Goal: Navigation & Orientation: Find specific page/section

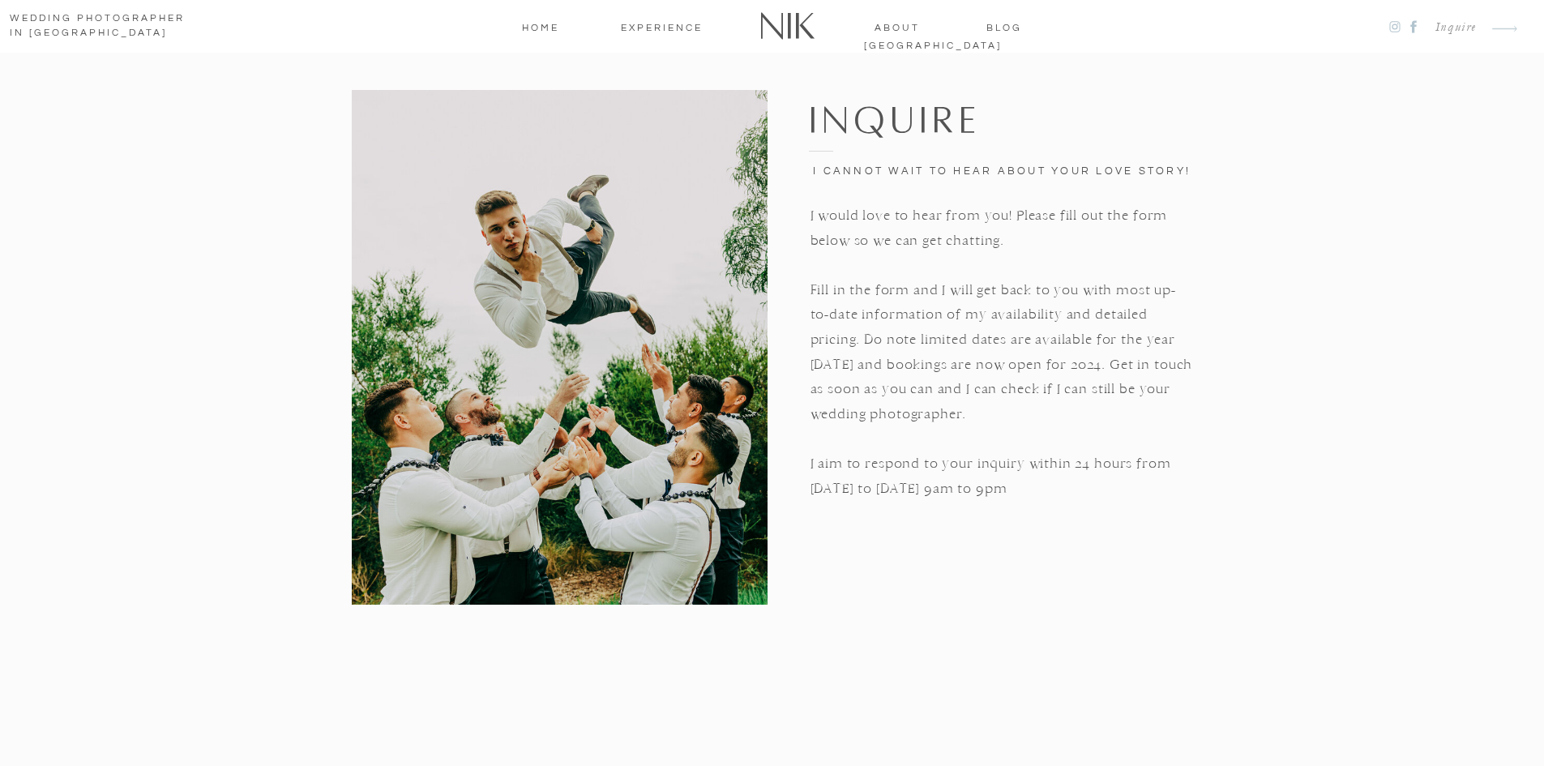
click at [539, 29] on nav "home" at bounding box center [540, 26] width 65 height 15
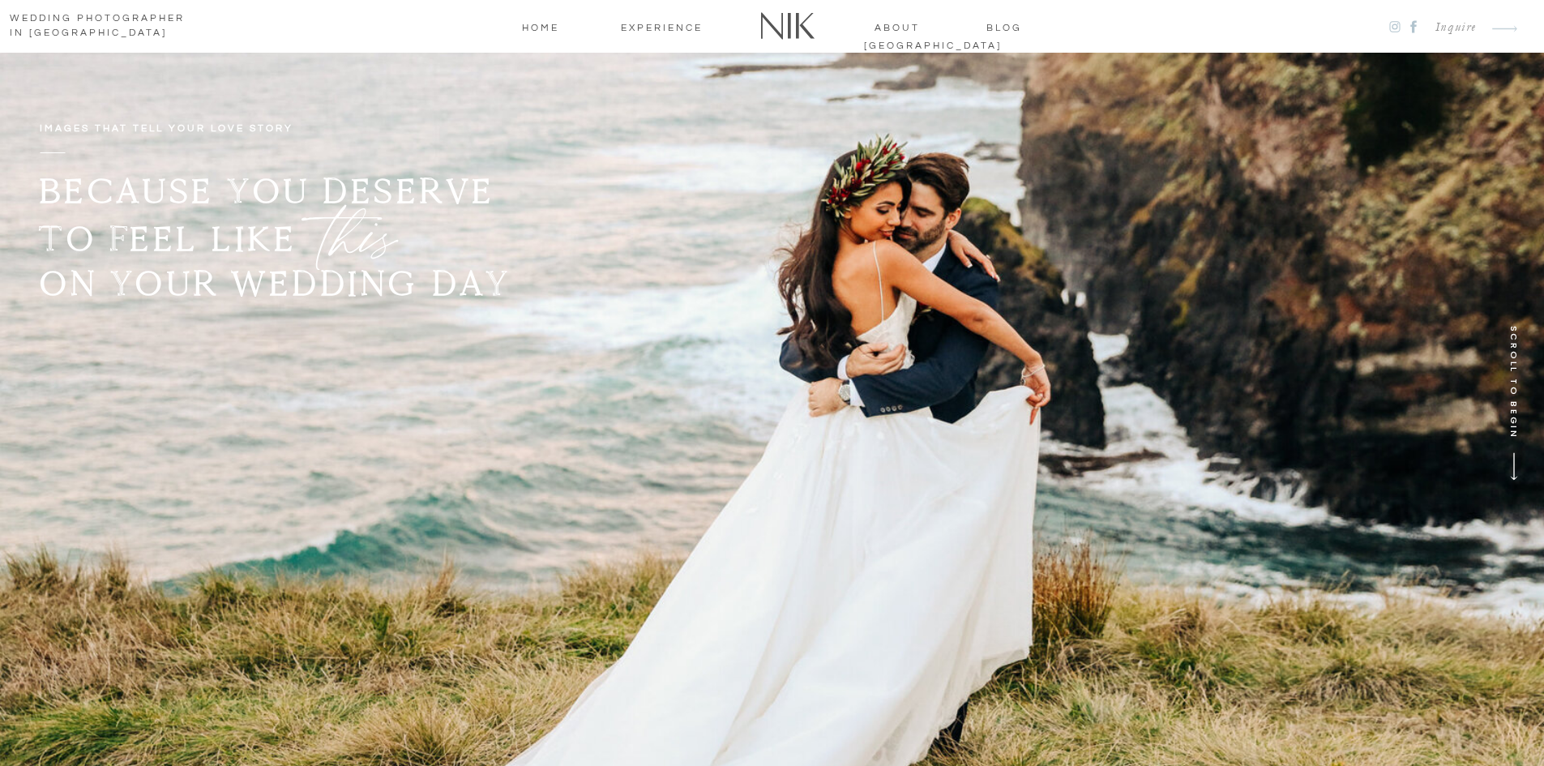
drag, startPoint x: 671, startPoint y: 357, endPoint x: 682, endPoint y: 383, distance: 28.0
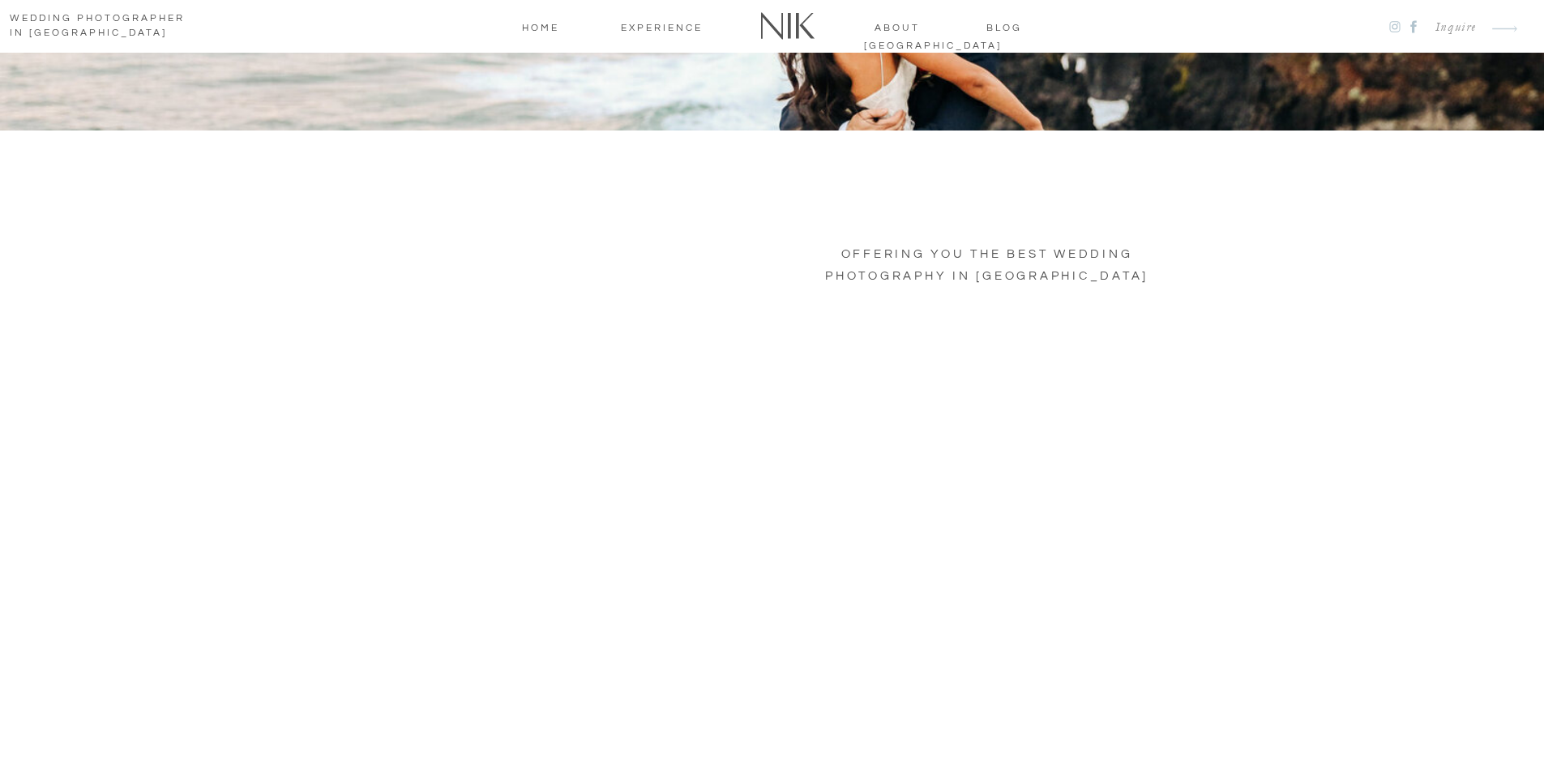
scroll to position [973, 0]
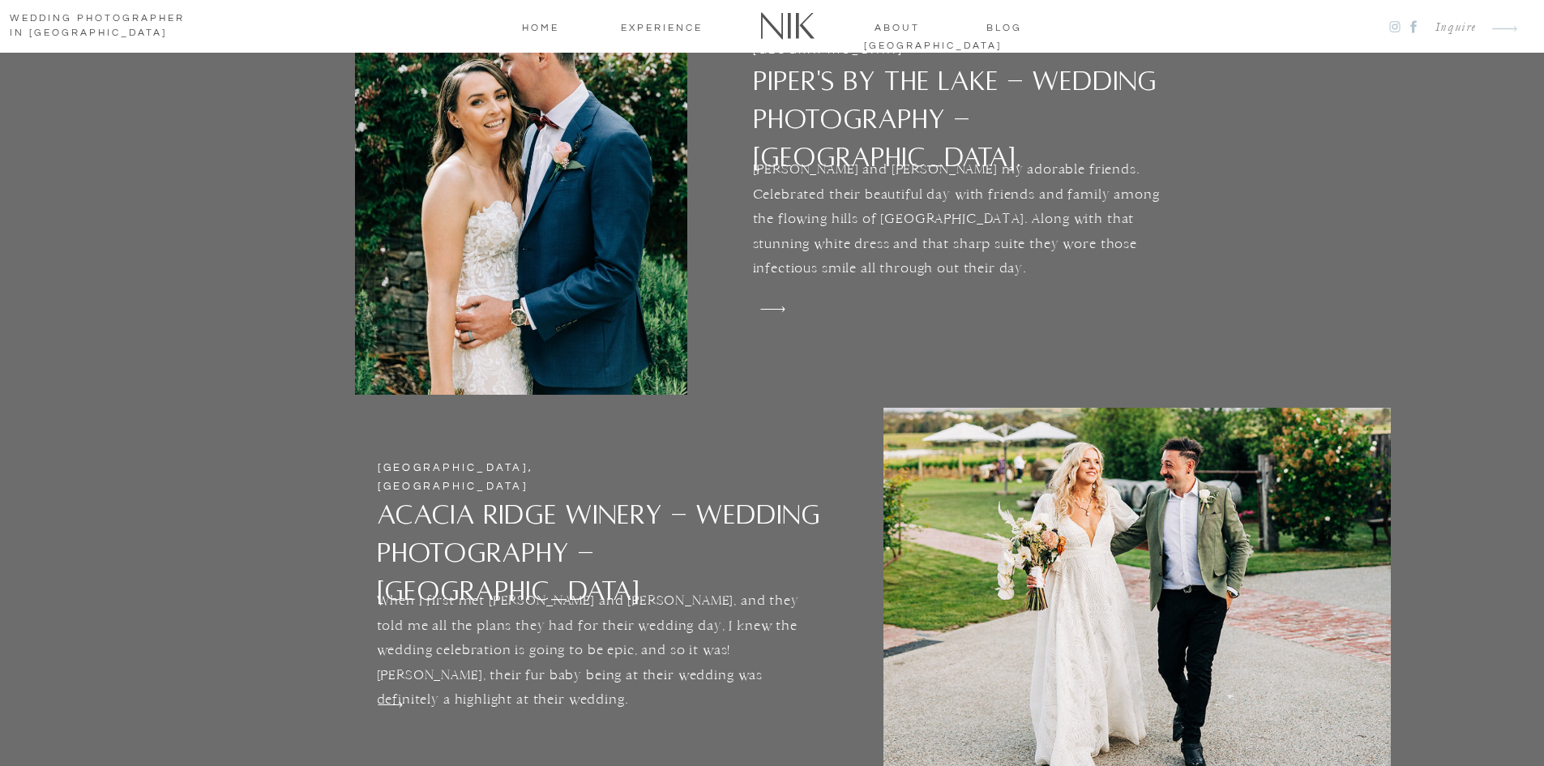
scroll to position [3648, 0]
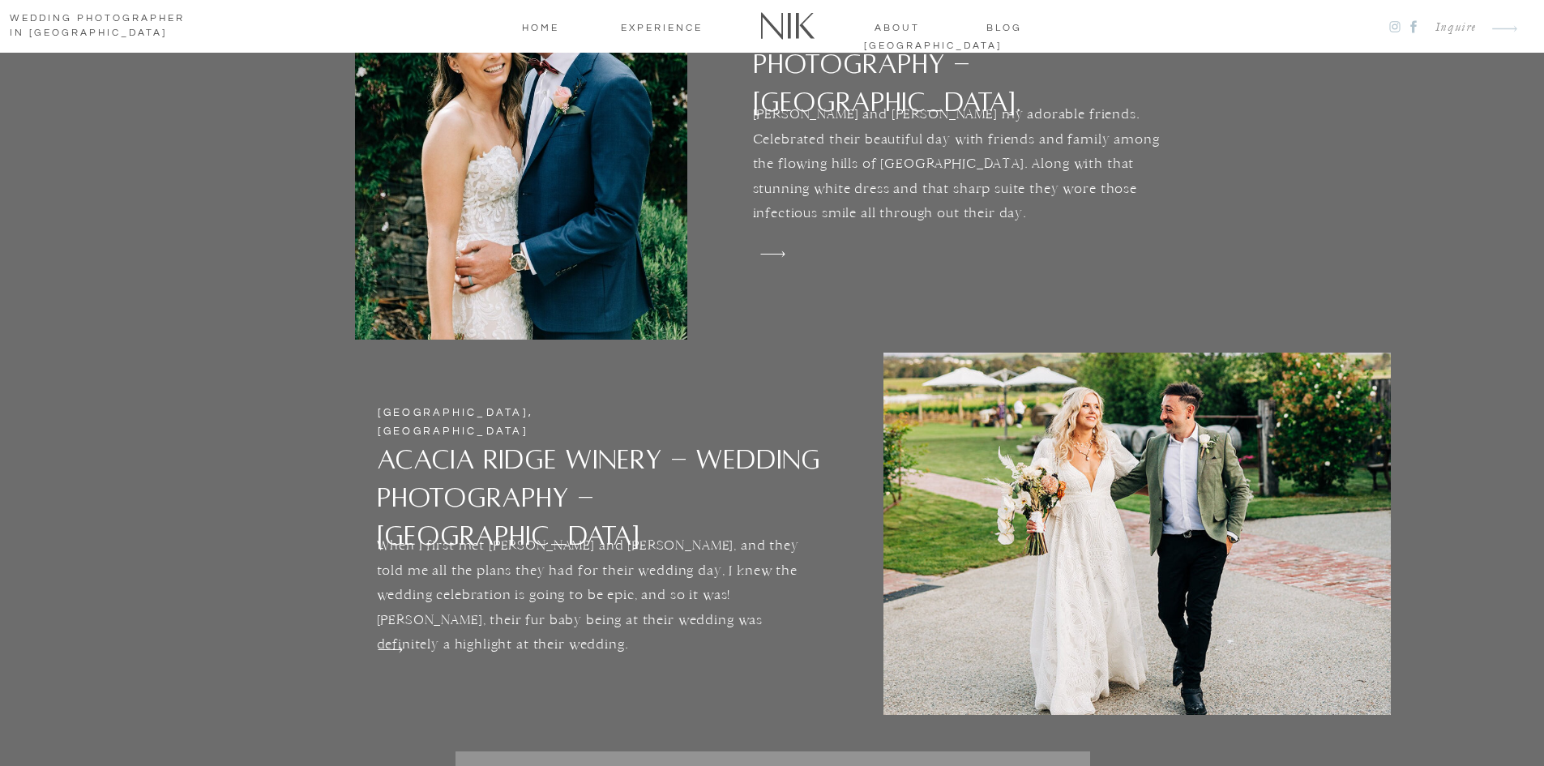
click at [1094, 524] on div at bounding box center [1137, 534] width 507 height 362
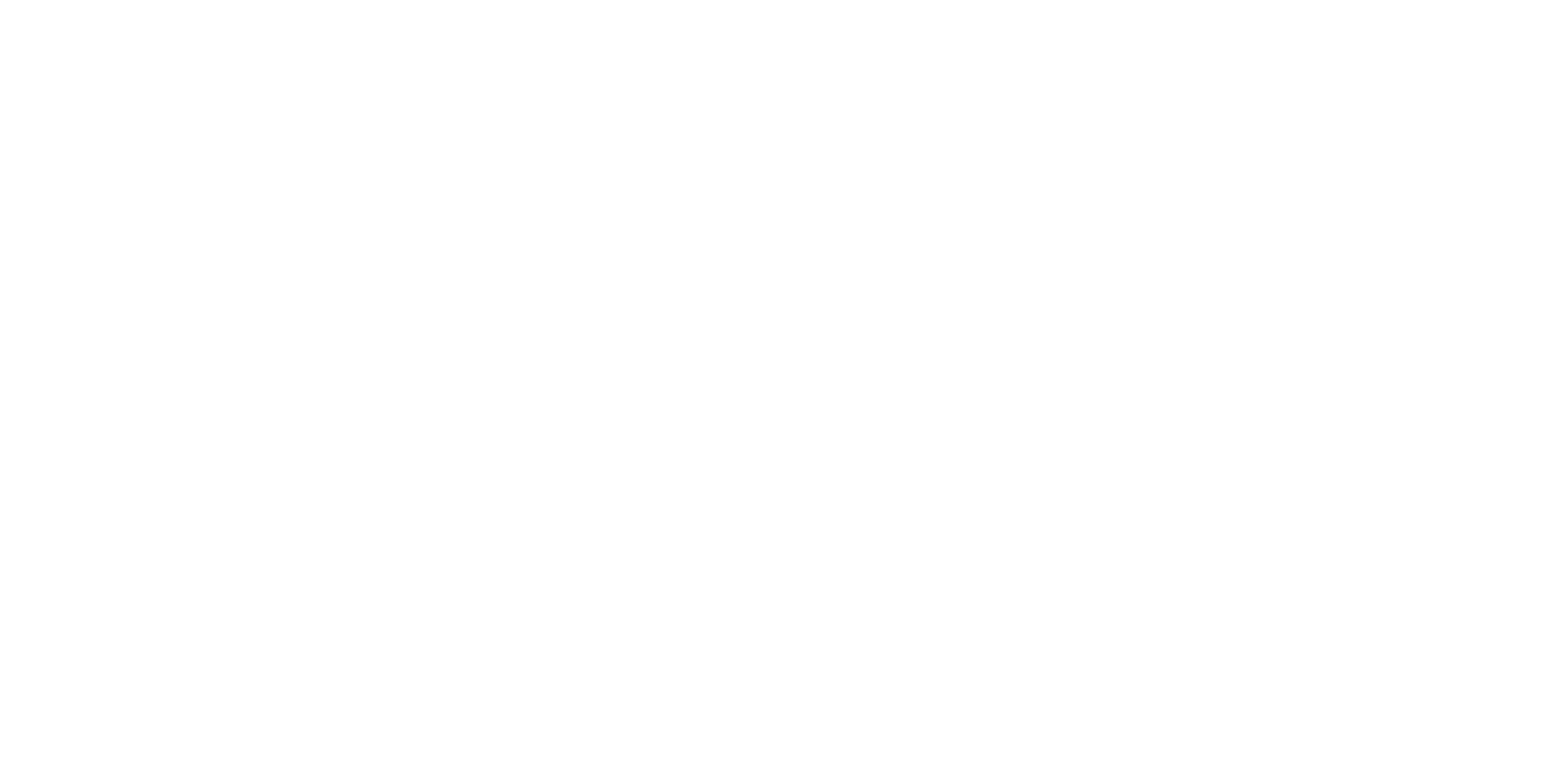
scroll to position [22454, 0]
